Goal: Communication & Community: Ask a question

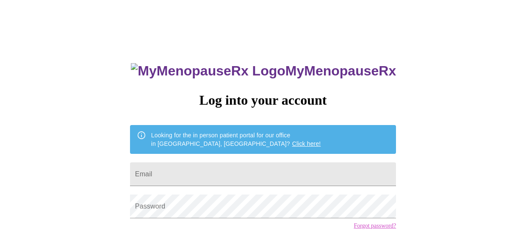
type input "[EMAIL_ADDRESS][DOMAIN_NAME]"
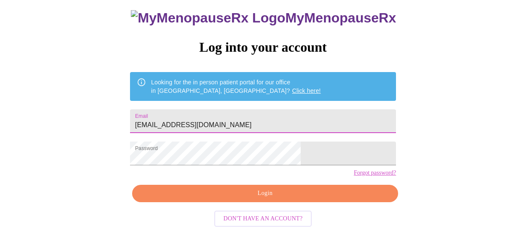
scroll to position [66, 0]
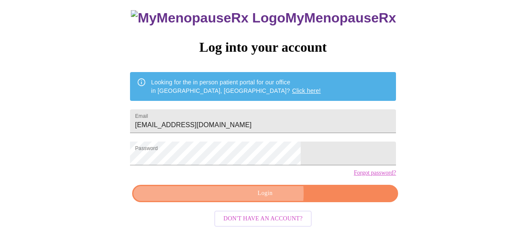
click at [264, 194] on span "Login" at bounding box center [265, 193] width 246 height 11
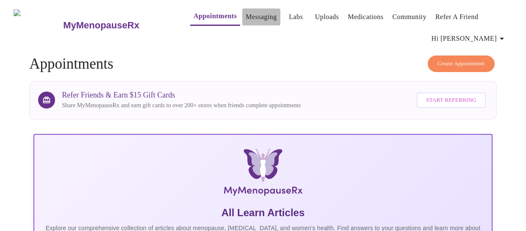
click at [246, 13] on link "Messaging" at bounding box center [261, 17] width 31 height 12
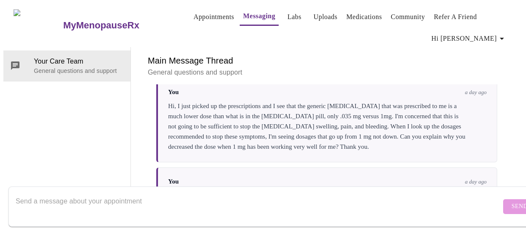
scroll to position [182, 0]
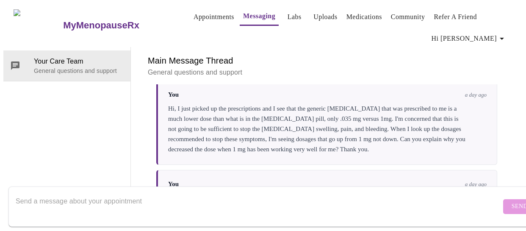
click at [151, 193] on textarea "Send a message about your appointment" at bounding box center [258, 206] width 485 height 27
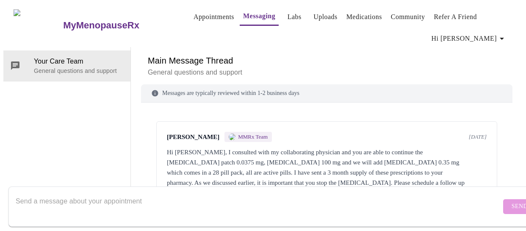
scroll to position [0, 0]
click at [490, 35] on span "Hi Jeania" at bounding box center [469, 39] width 75 height 12
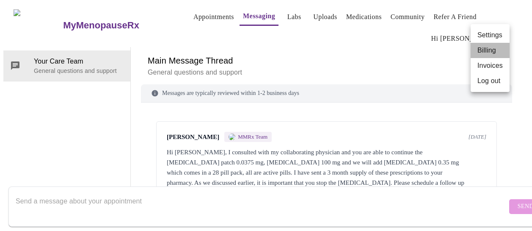
click at [485, 53] on li "Billing" at bounding box center [490, 50] width 39 height 15
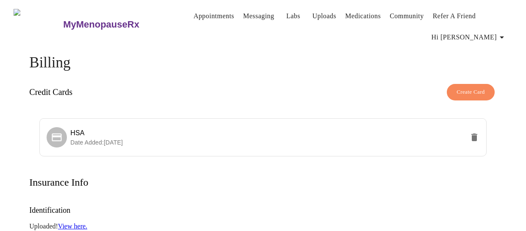
click at [204, 14] on link "Appointments" at bounding box center [214, 16] width 41 height 12
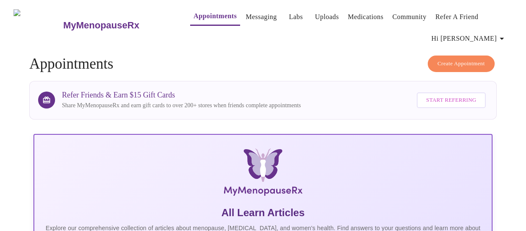
click at [250, 13] on link "Messaging" at bounding box center [261, 17] width 31 height 12
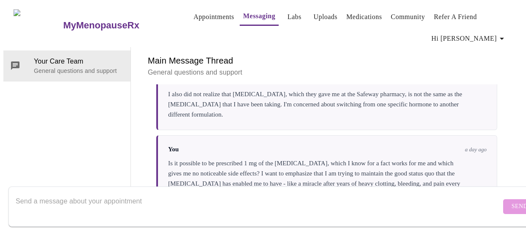
scroll to position [369, 0]
click at [228, 193] on textarea "Send a message about your appointment" at bounding box center [258, 206] width 485 height 27
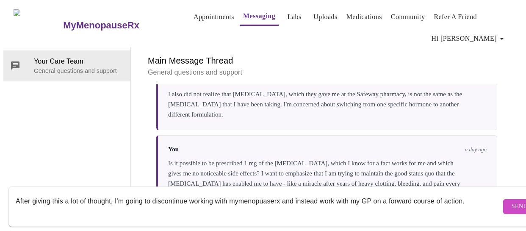
click at [382, 194] on textarea "After giving this a lot of thought, I'm going to discontinue working with mymen…" at bounding box center [258, 206] width 485 height 27
click at [46, 202] on textarea "After giving this a lot of thought, I'm going to discontinue working with mymen…" at bounding box center [258, 206] width 485 height 27
click at [34, 203] on textarea "After giving this a lot of thought, I'm going to discontinue working with mymen…" at bounding box center [258, 206] width 485 height 27
type textarea "After giving this a lot of thought, I'm going to discontinue working with mymen…"
click at [512, 201] on span "Send" at bounding box center [520, 206] width 16 height 11
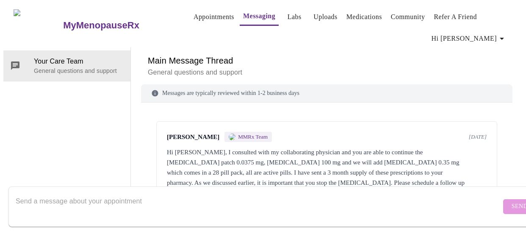
scroll to position [0, 0]
click at [494, 35] on span "Hi Jeania" at bounding box center [469, 39] width 75 height 12
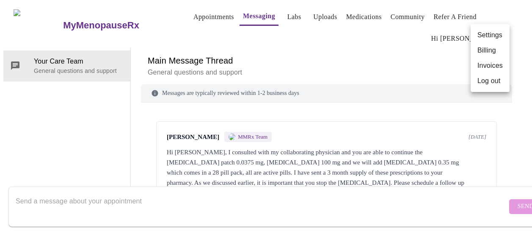
click at [486, 83] on li "Log out" at bounding box center [490, 80] width 39 height 15
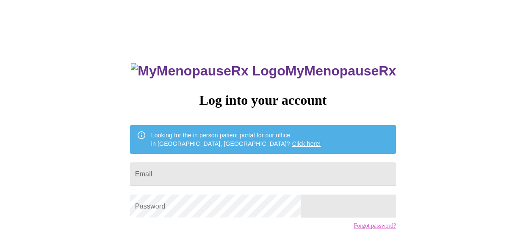
type input "[EMAIL_ADDRESS][DOMAIN_NAME]"
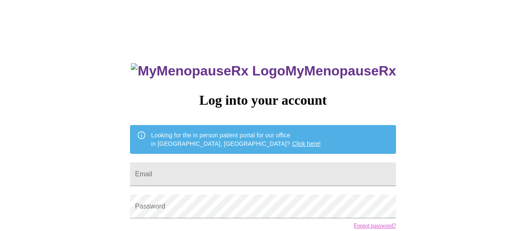
type input "[EMAIL_ADDRESS][DOMAIN_NAME]"
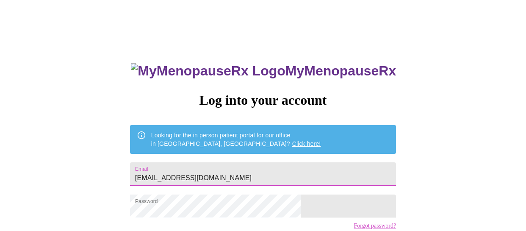
scroll to position [66, 0]
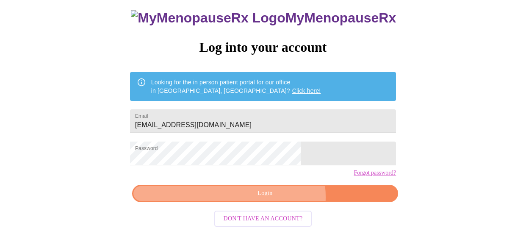
click at [276, 197] on span "Login" at bounding box center [265, 193] width 246 height 11
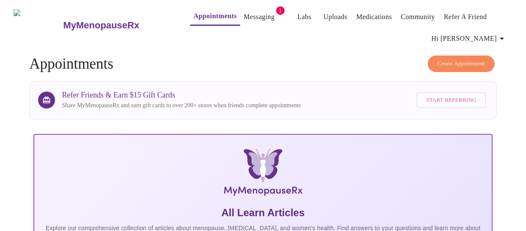
click at [276, 9] on span "1" at bounding box center [280, 10] width 8 height 8
click at [244, 17] on link "Messaging" at bounding box center [259, 17] width 31 height 12
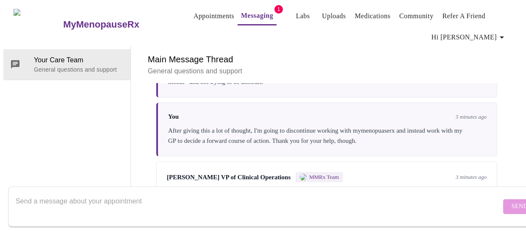
scroll to position [30, 0]
